Goal: Task Accomplishment & Management: Use online tool/utility

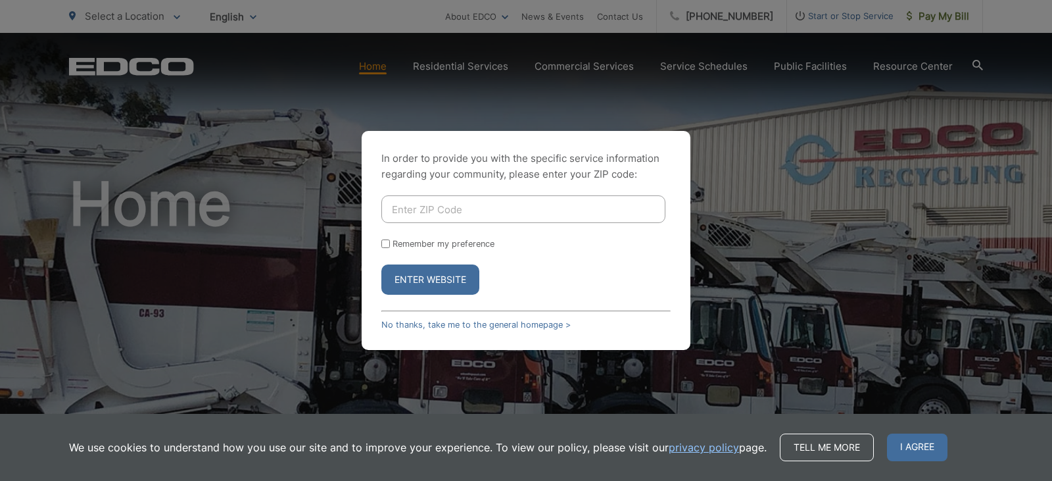
click at [547, 212] on input "Enter ZIP Code" at bounding box center [523, 209] width 284 height 28
type input "91902"
click at [381, 264] on button "Enter Website" at bounding box center [430, 279] width 98 height 30
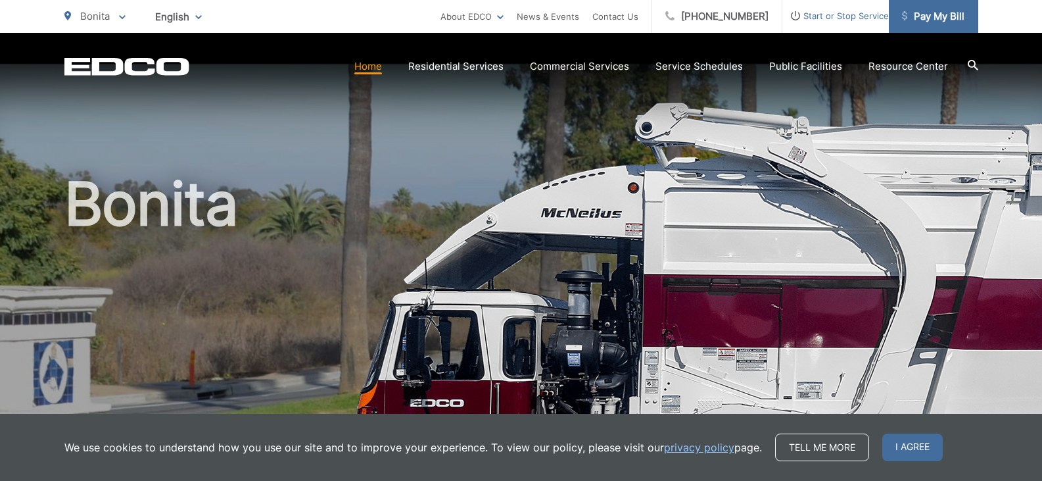
click at [923, 18] on span "Pay My Bill" at bounding box center [933, 17] width 62 height 16
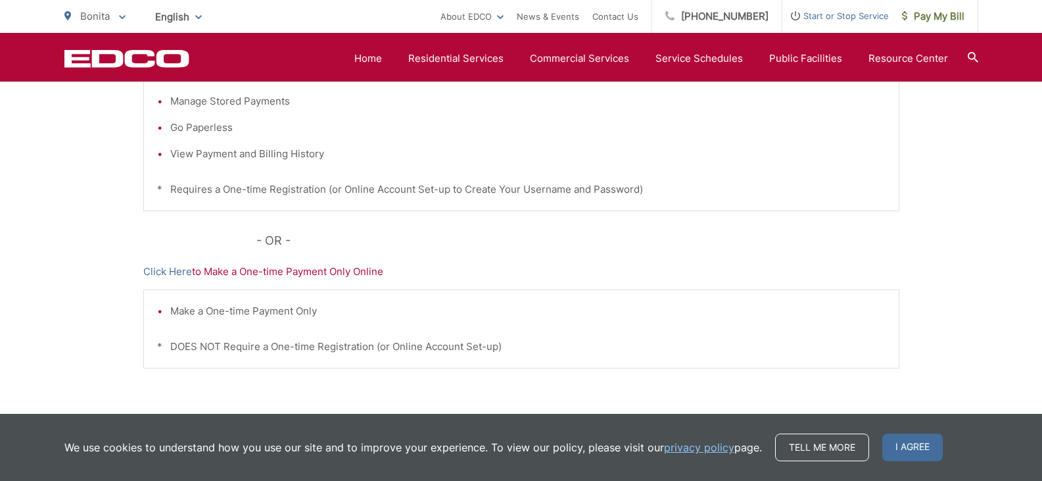
scroll to position [191, 0]
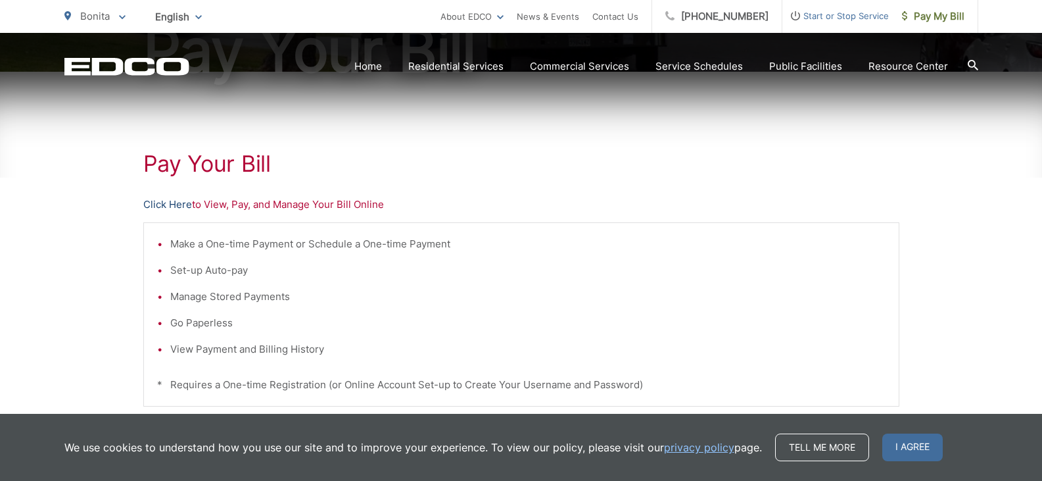
click at [168, 203] on link "Click Here" at bounding box center [167, 205] width 49 height 16
